Goal: Information Seeking & Learning: Learn about a topic

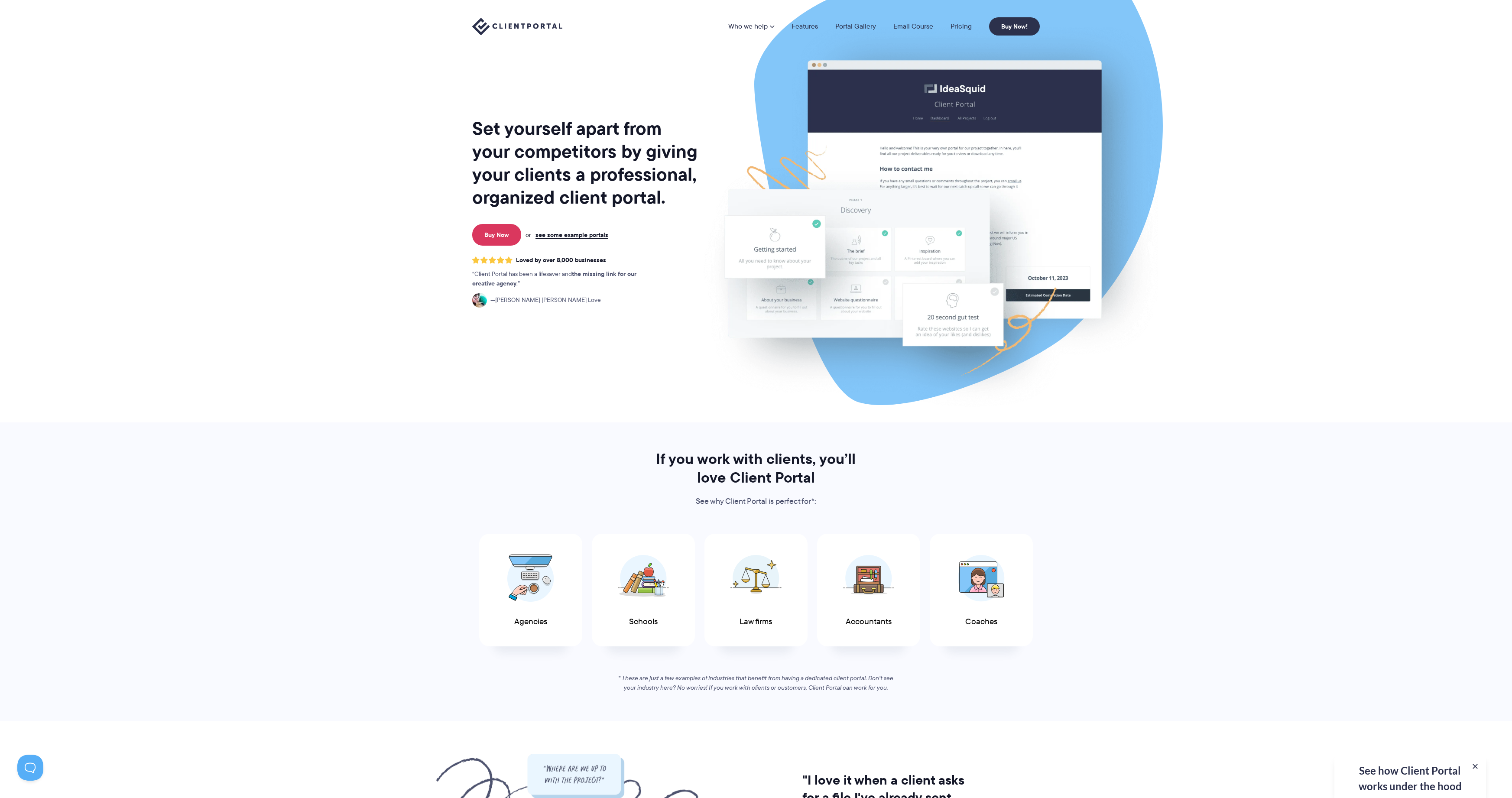
click at [231, 81] on section "Set yourself apart from your competitors by giving your clients a professional,…" at bounding box center [756, 211] width 1512 height 422
